Goal: Transaction & Acquisition: Purchase product/service

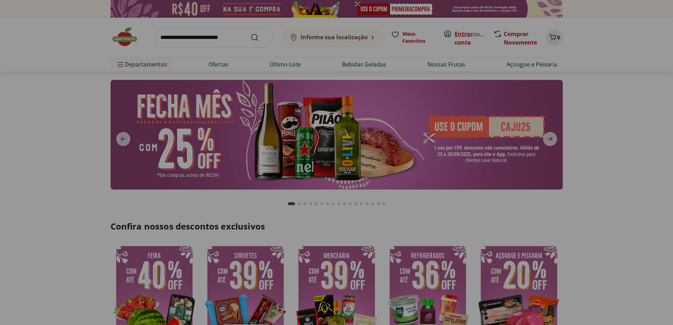
click at [462, 35] on link "Entrar" at bounding box center [464, 34] width 18 height 8
click at [552, 139] on icon "next" at bounding box center [550, 139] width 5 height 4
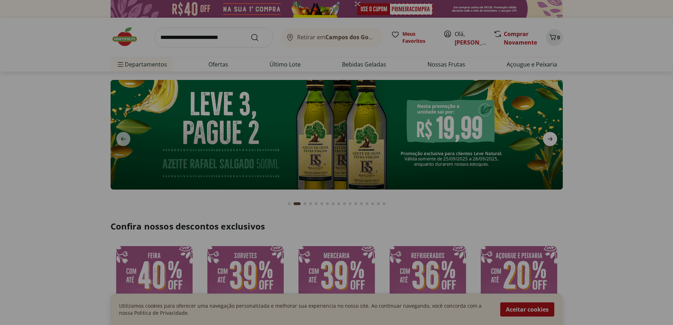
click at [552, 139] on icon "next" at bounding box center [550, 139] width 5 height 4
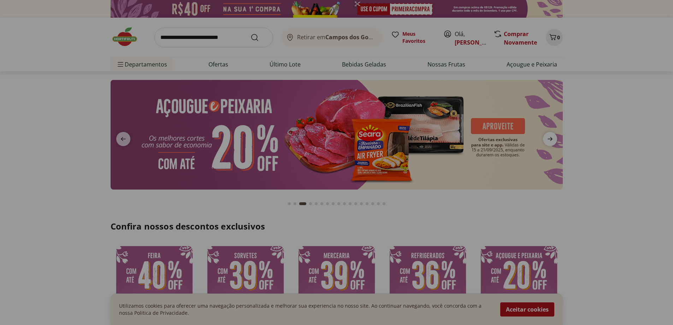
click at [551, 138] on icon "next" at bounding box center [550, 139] width 5 height 4
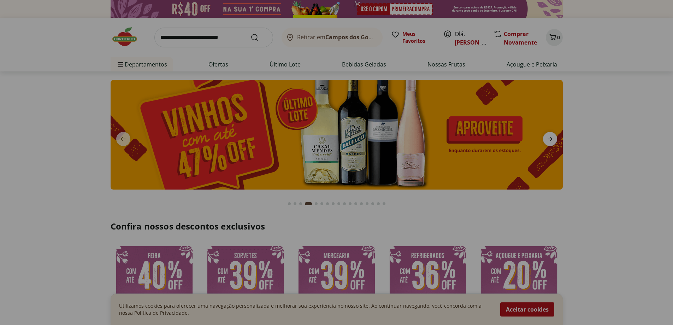
click at [551, 138] on icon "next" at bounding box center [550, 139] width 5 height 4
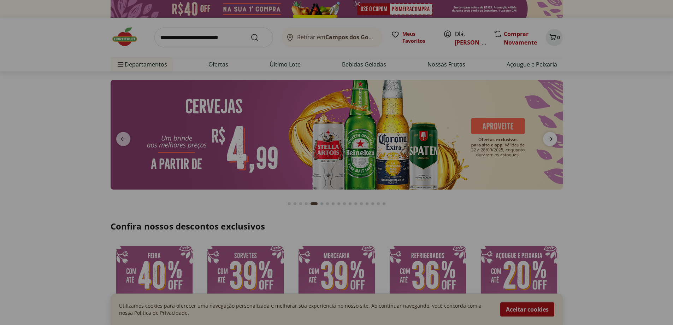
click at [551, 138] on icon "next" at bounding box center [550, 139] width 5 height 4
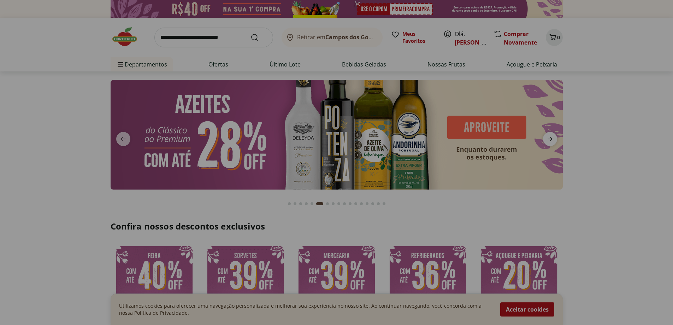
click at [551, 138] on icon "next" at bounding box center [550, 139] width 5 height 4
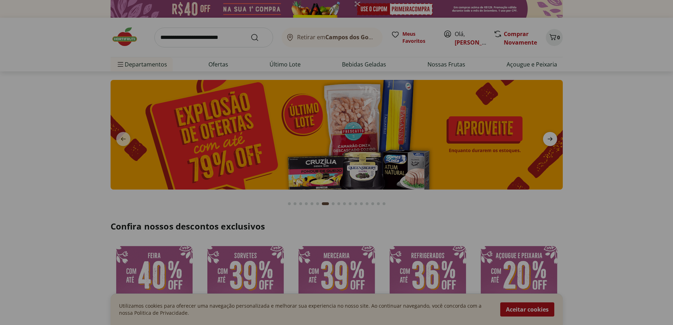
click at [550, 138] on icon "next" at bounding box center [550, 139] width 8 height 8
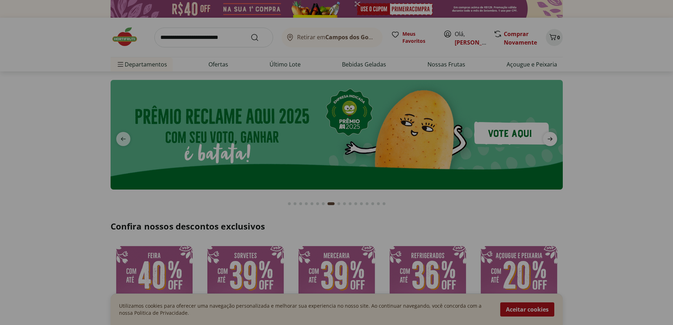
click at [549, 138] on icon "next" at bounding box center [550, 139] width 8 height 8
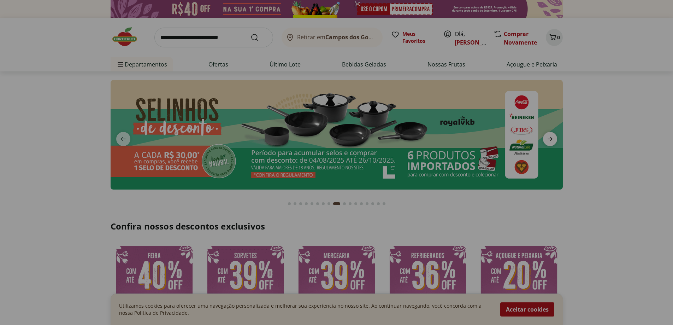
click at [549, 138] on icon "next" at bounding box center [550, 139] width 8 height 8
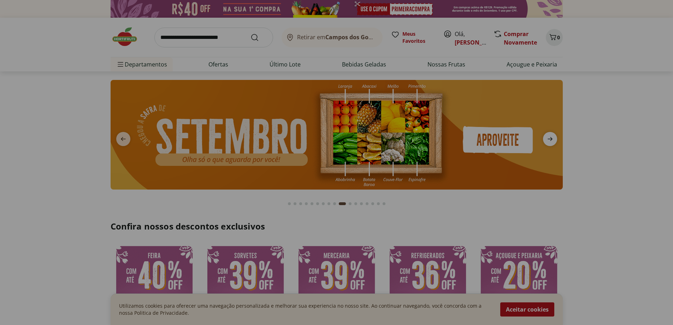
click at [549, 138] on icon "next" at bounding box center [550, 139] width 8 height 8
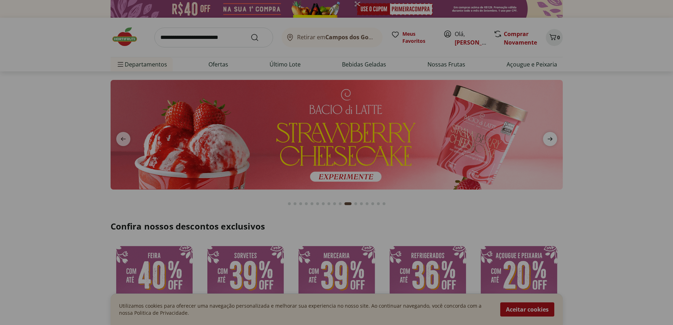
click at [549, 138] on icon "next" at bounding box center [550, 139] width 8 height 8
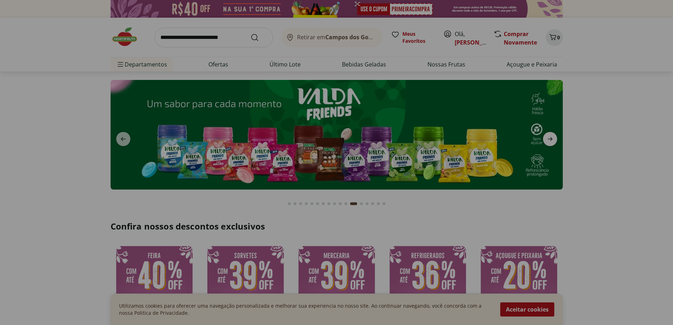
click at [549, 138] on icon "next" at bounding box center [550, 139] width 8 height 8
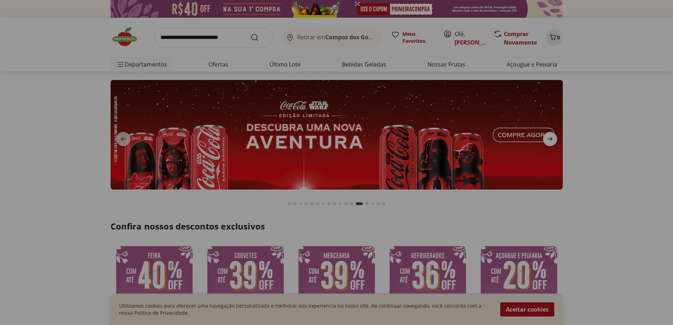
click at [548, 138] on icon "next" at bounding box center [550, 139] width 8 height 8
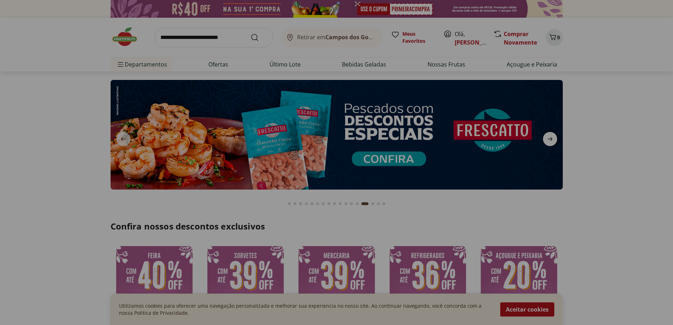
click at [548, 138] on icon "next" at bounding box center [550, 139] width 8 height 8
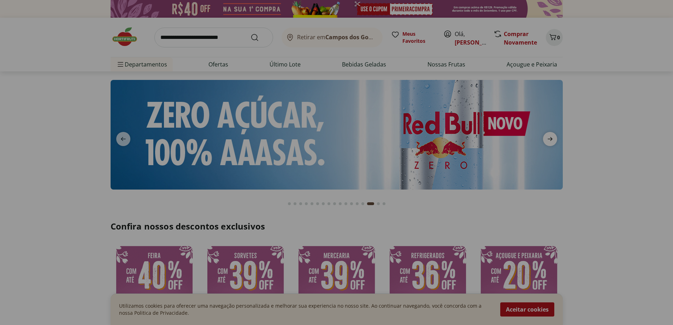
click at [548, 138] on icon "next" at bounding box center [550, 139] width 8 height 8
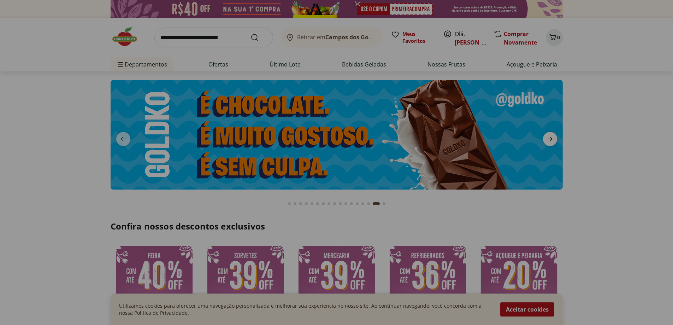
click at [548, 138] on icon "next" at bounding box center [550, 139] width 8 height 8
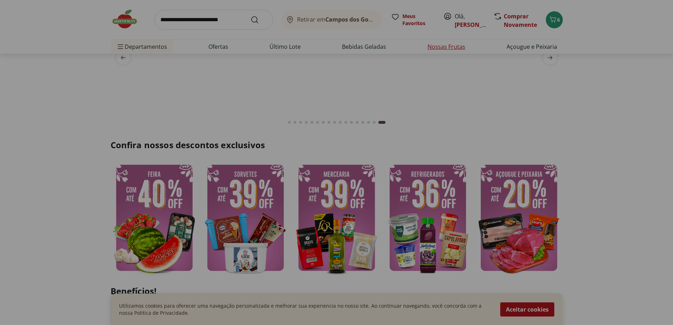
scroll to position [71, 0]
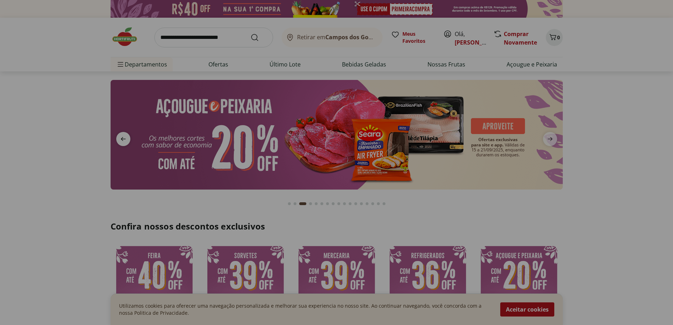
click at [123, 139] on icon "previous" at bounding box center [123, 139] width 5 height 4
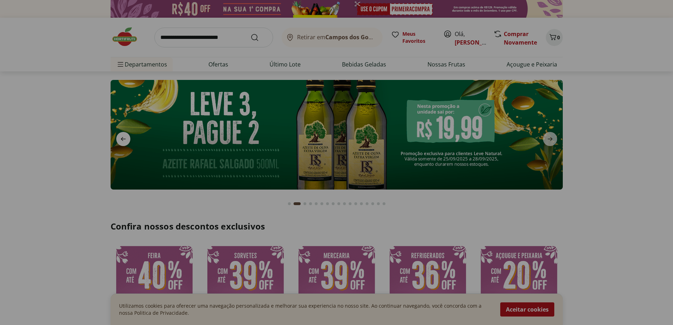
click at [123, 139] on icon "previous" at bounding box center [123, 139] width 5 height 4
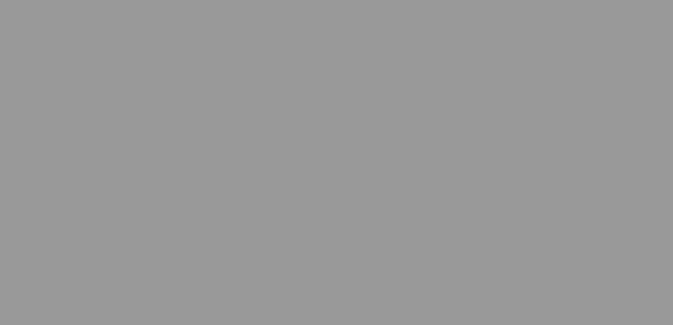
select select "**********"
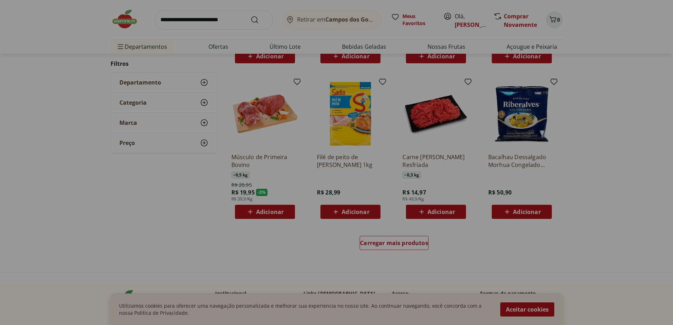
scroll to position [389, 0]
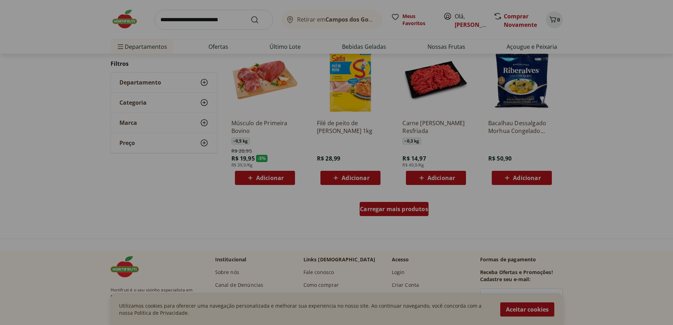
click at [397, 211] on span "Carregar mais produtos" at bounding box center [394, 209] width 68 height 6
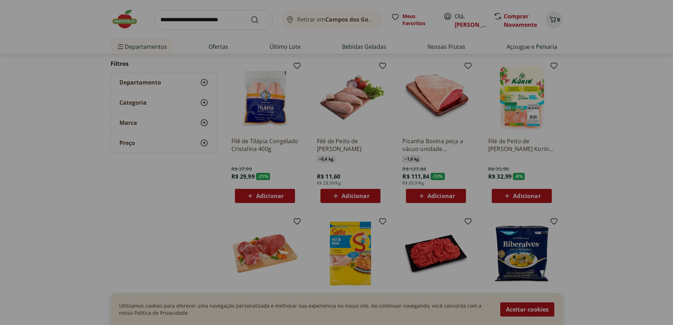
scroll to position [212, 0]
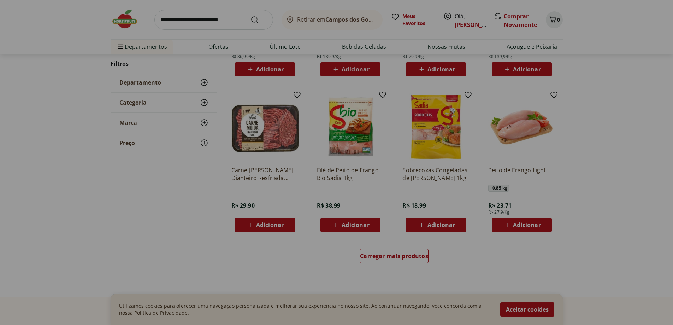
scroll to position [389, 0]
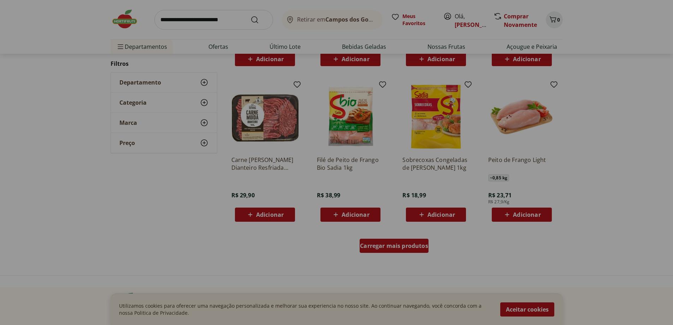
click at [406, 248] on span "Carregar mais produtos" at bounding box center [394, 246] width 68 height 6
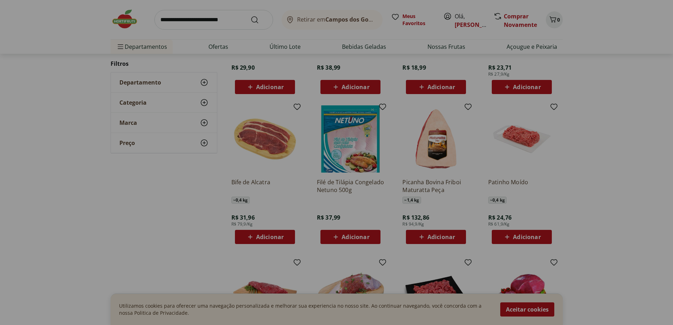
scroll to position [530, 0]
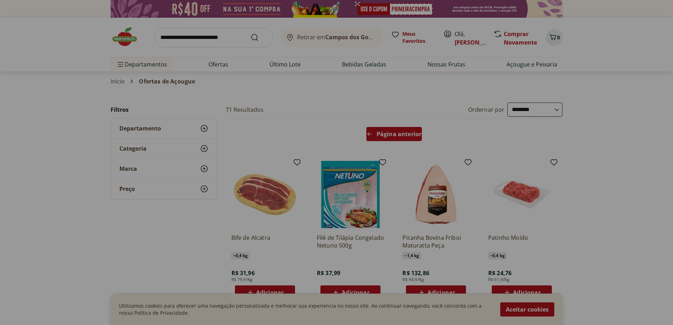
click at [399, 138] on div "Página anterior" at bounding box center [393, 134] width 55 height 14
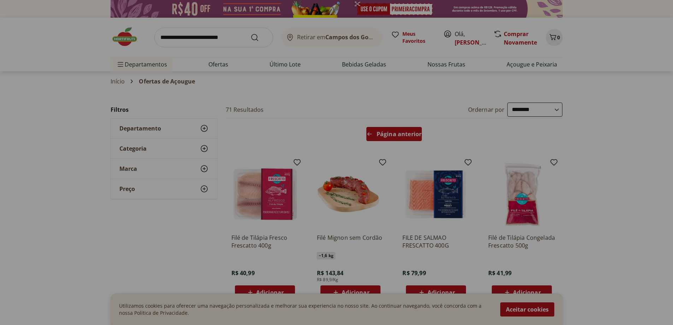
click at [399, 137] on div "Página anterior" at bounding box center [393, 134] width 55 height 14
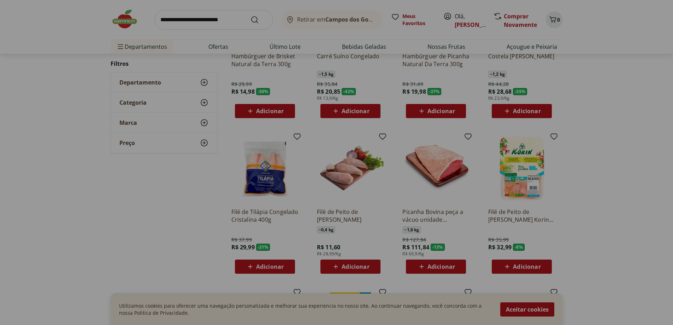
scroll to position [141, 0]
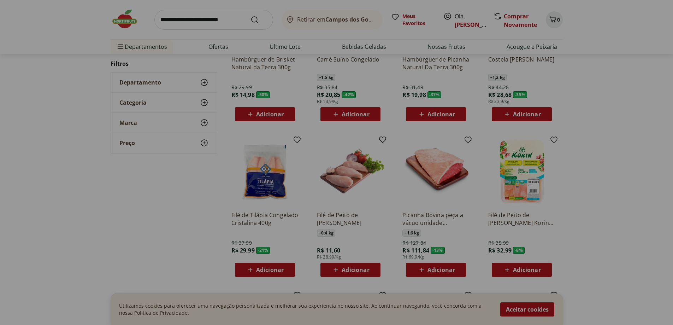
click at [261, 268] on span "Adicionar" at bounding box center [270, 270] width 28 height 6
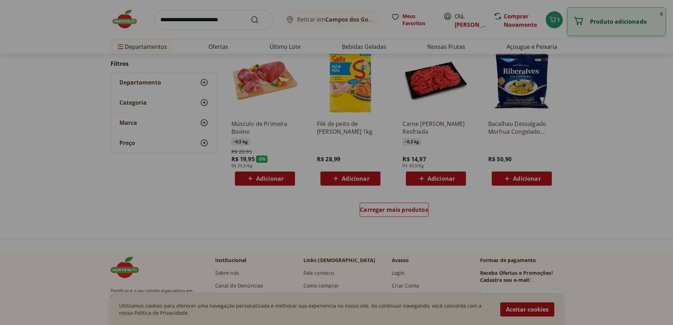
scroll to position [389, 0]
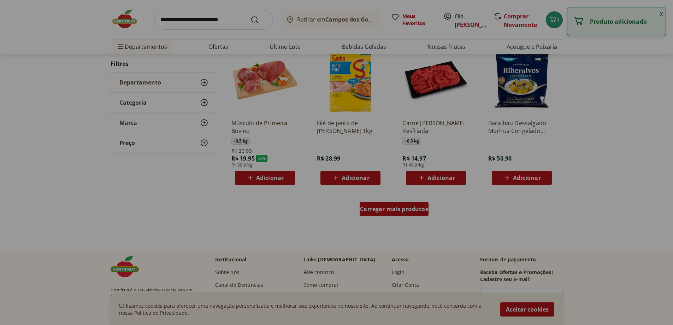
click at [387, 210] on span "Carregar mais produtos" at bounding box center [394, 209] width 68 height 6
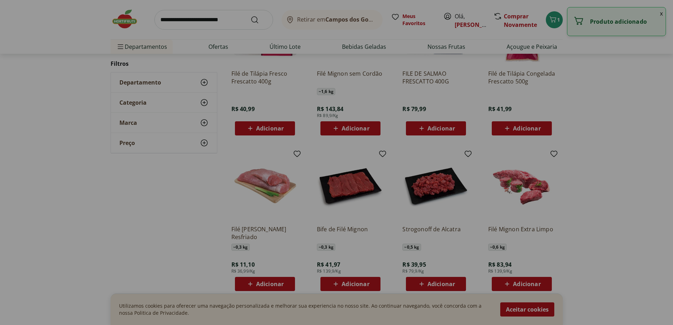
scroll to position [177, 0]
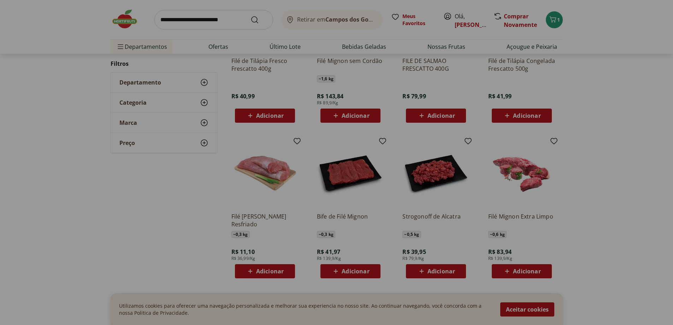
click at [269, 271] on span "Adicionar" at bounding box center [270, 271] width 28 height 6
click at [286, 272] on icon at bounding box center [284, 270] width 9 height 8
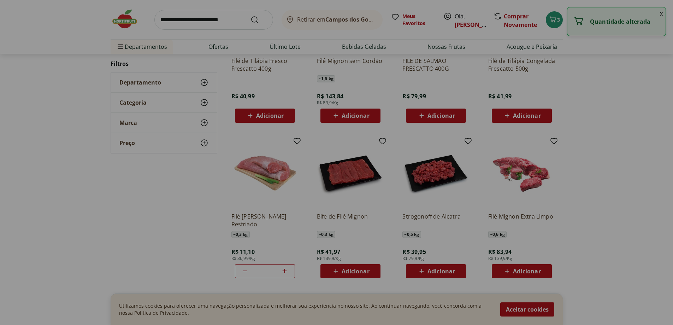
click at [283, 272] on icon at bounding box center [284, 270] width 9 height 8
type input "*"
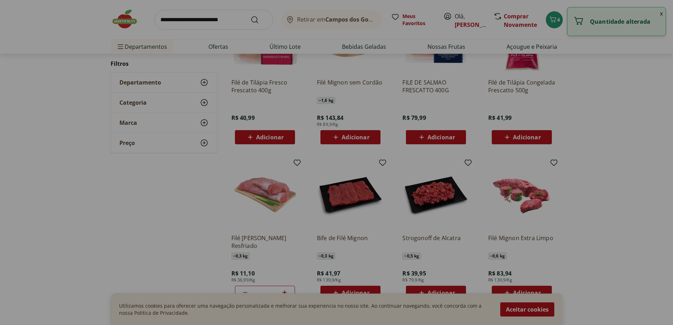
scroll to position [0, 0]
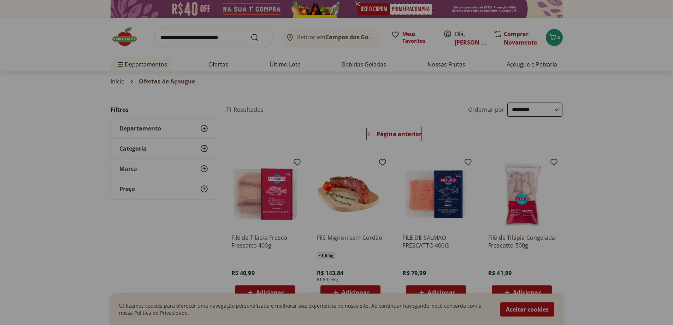
click at [213, 42] on input "search" at bounding box center [213, 38] width 119 height 20
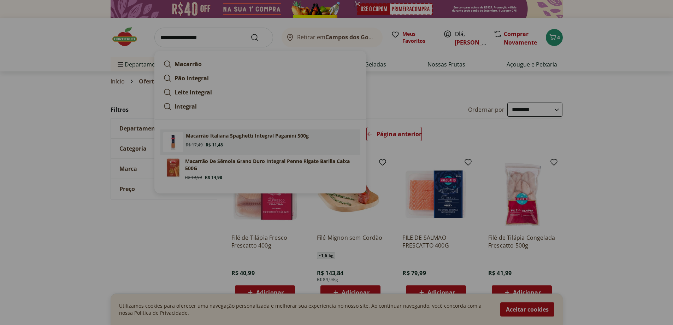
click at [204, 142] on div "Original price: R$ 17,49 Price: R$ 11,48" at bounding box center [204, 145] width 37 height 6
type input "**********"
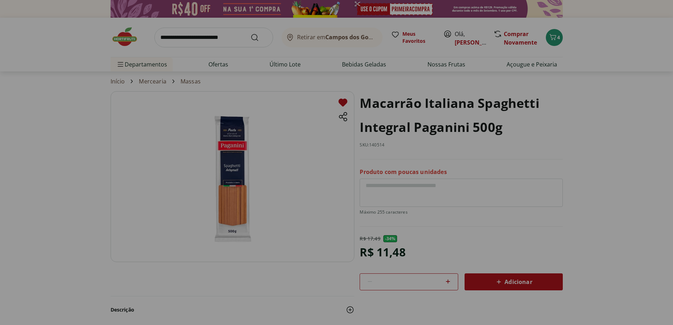
click at [449, 282] on icon at bounding box center [448, 281] width 8 height 8
type input "*"
click at [517, 284] on span "Adicionar" at bounding box center [513, 281] width 37 height 8
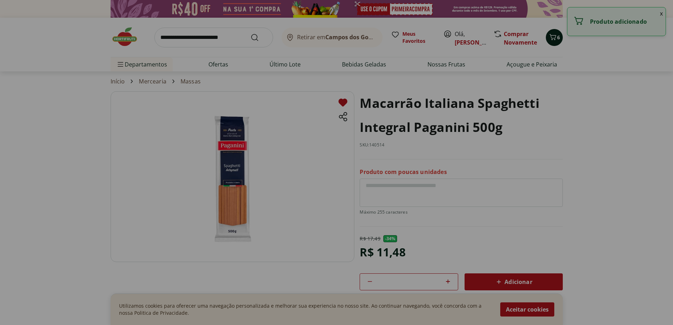
click at [560, 39] on span "6" at bounding box center [558, 37] width 3 height 7
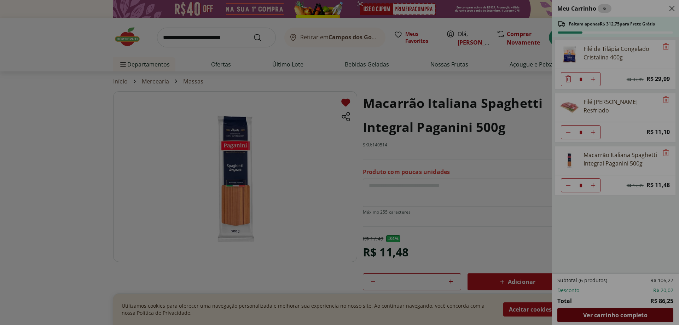
click at [617, 317] on span "Ver carrinho completo" at bounding box center [615, 315] width 64 height 6
